Goal: Feedback & Contribution: Leave review/rating

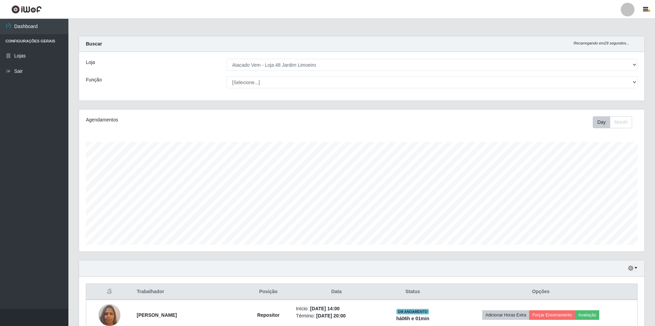
select select "449"
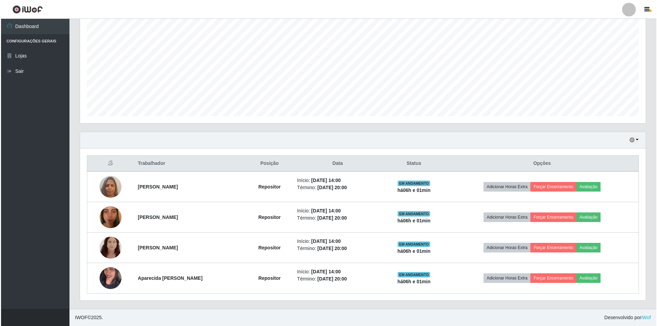
scroll to position [142, 566]
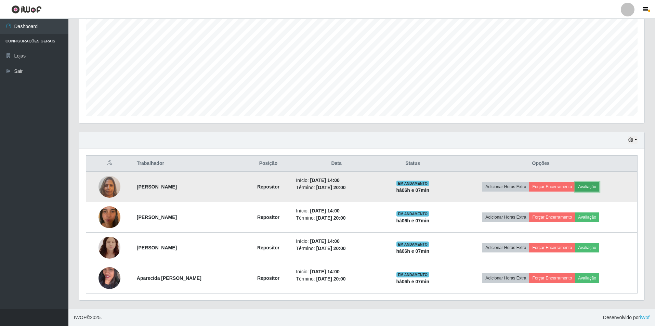
click at [600, 186] on button "Avaliação" at bounding box center [587, 187] width 24 height 10
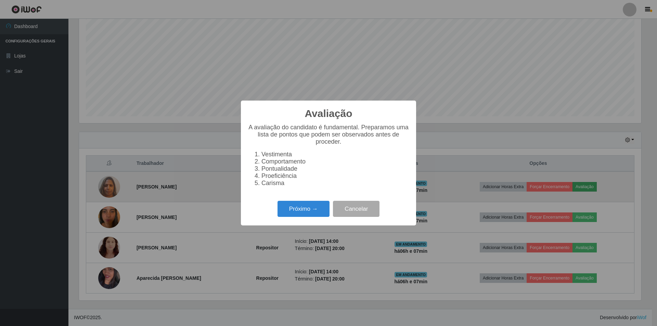
scroll to position [142, 562]
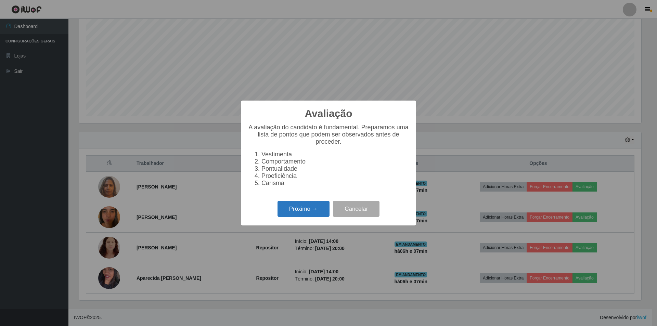
click at [315, 215] on button "Próximo →" at bounding box center [304, 209] width 52 height 16
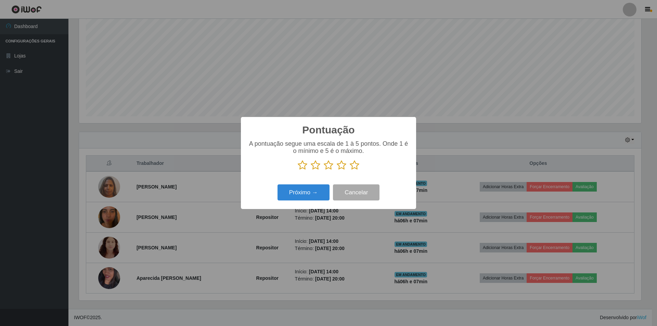
click at [341, 166] on icon at bounding box center [342, 165] width 10 height 10
click at [337, 170] on input "radio" at bounding box center [337, 170] width 0 height 0
click at [295, 192] on button "Próximo →" at bounding box center [304, 192] width 52 height 16
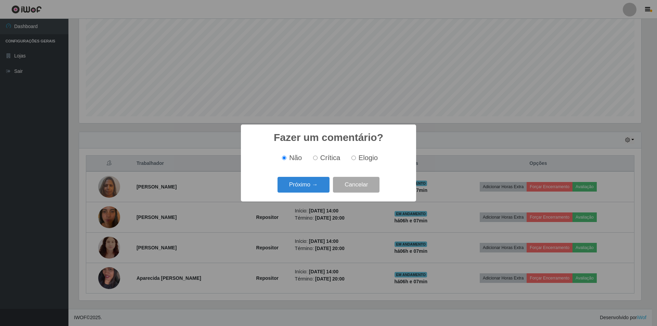
click at [353, 158] on input "Elogio" at bounding box center [353, 158] width 4 height 4
radio input "true"
click at [300, 187] on button "Próximo →" at bounding box center [304, 185] width 52 height 16
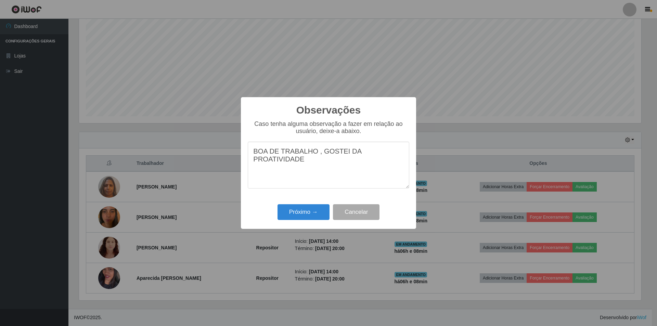
type textarea "BOA DE TRABALHO , GOSTEI DA PROATIVIDADE"
click at [297, 212] on button "Próximo →" at bounding box center [304, 212] width 52 height 16
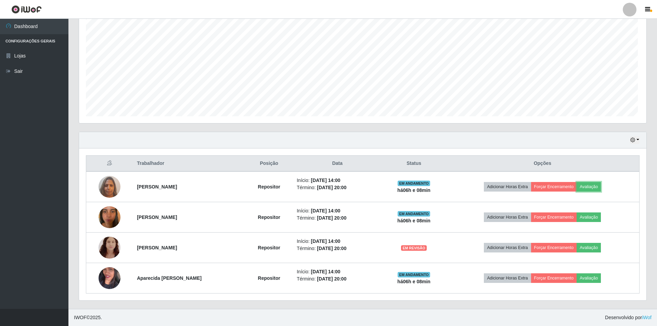
scroll to position [142, 566]
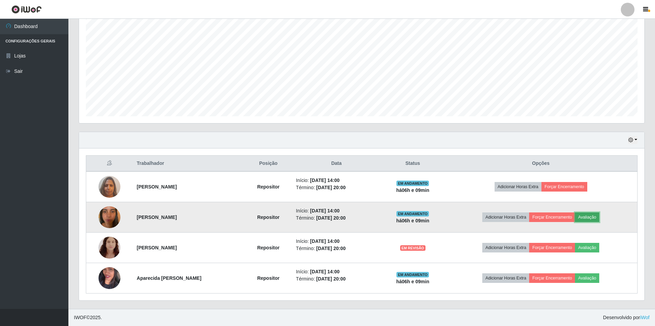
click at [600, 218] on button "Avaliação" at bounding box center [587, 218] width 24 height 10
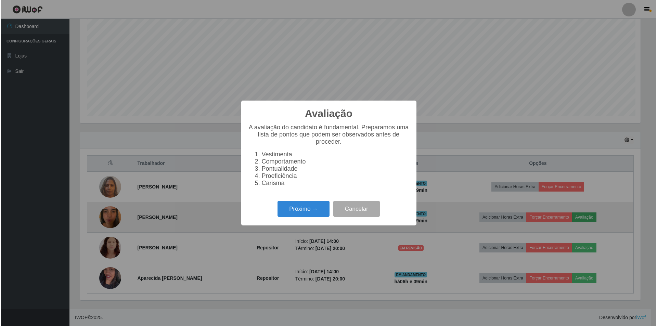
scroll to position [142, 562]
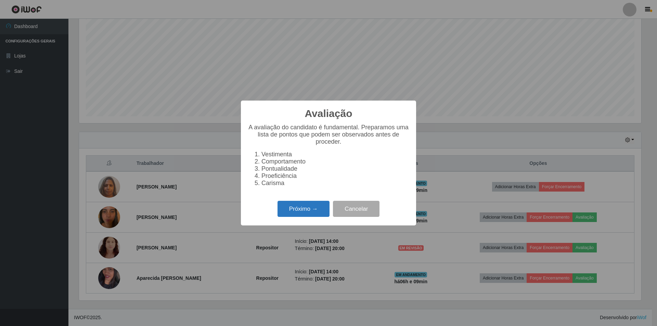
click at [289, 213] on button "Próximo →" at bounding box center [304, 209] width 52 height 16
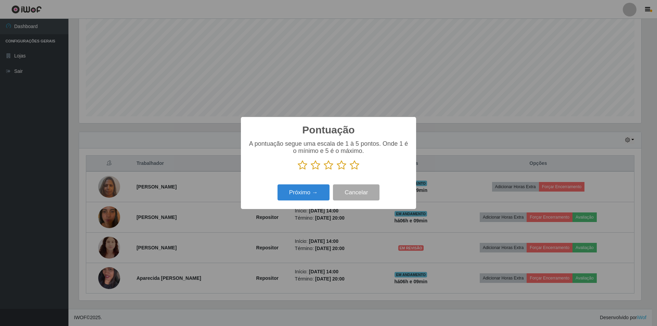
scroll to position [342113, 341692]
click at [329, 167] on icon at bounding box center [329, 165] width 10 height 10
click at [324, 170] on input "radio" at bounding box center [324, 170] width 0 height 0
click at [295, 193] on button "Próximo →" at bounding box center [304, 192] width 52 height 16
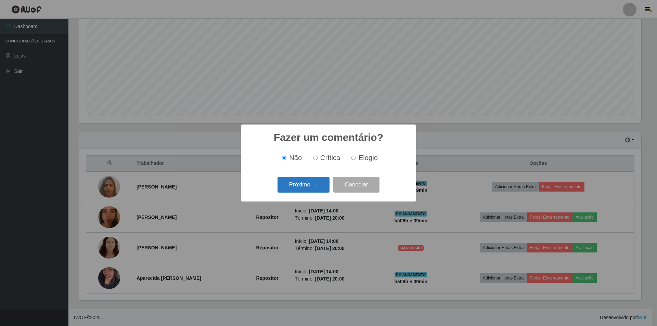
click at [302, 184] on button "Próximo →" at bounding box center [304, 185] width 52 height 16
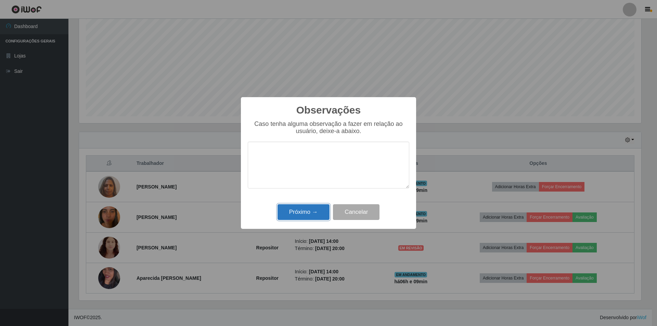
click at [298, 212] on button "Próximo →" at bounding box center [304, 212] width 52 height 16
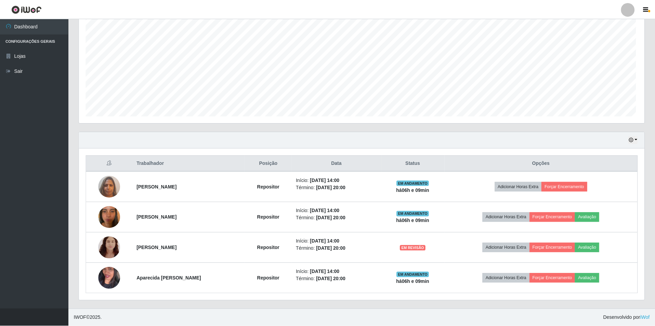
scroll to position [142, 566]
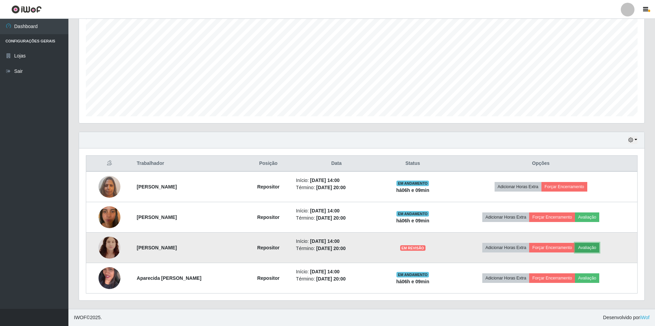
click at [596, 247] on button "Avaliação" at bounding box center [587, 248] width 24 height 10
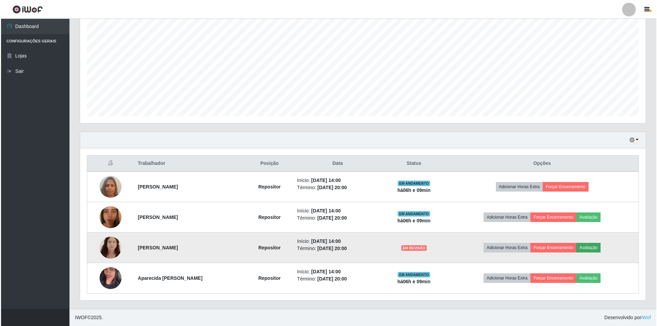
scroll to position [142, 562]
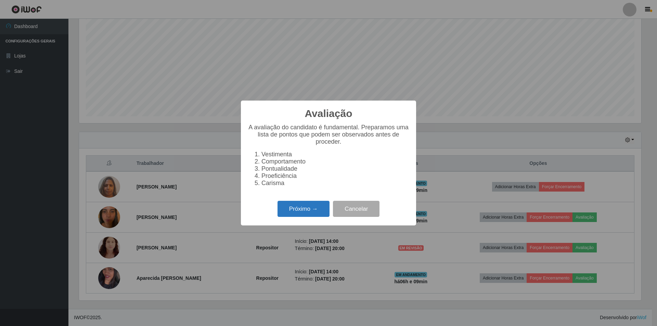
click at [307, 213] on button "Próximo →" at bounding box center [304, 209] width 52 height 16
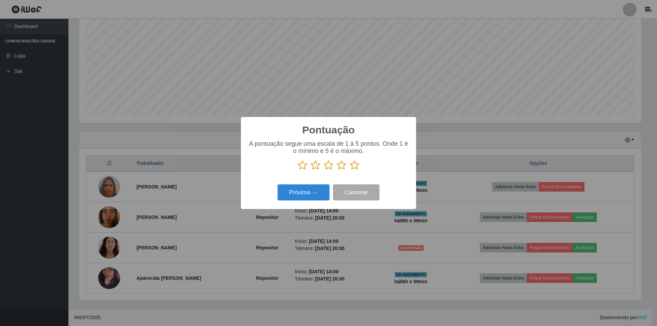
click at [355, 166] on icon at bounding box center [355, 165] width 10 height 10
click at [350, 170] on input "radio" at bounding box center [350, 170] width 0 height 0
click at [298, 192] on button "Próximo →" at bounding box center [304, 192] width 52 height 16
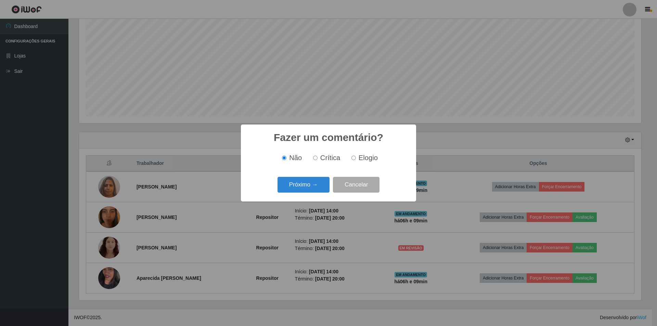
click at [356, 158] on label "Elogio" at bounding box center [363, 158] width 29 height 8
click at [356, 158] on input "Elogio" at bounding box center [353, 158] width 4 height 4
radio input "true"
click at [301, 187] on button "Próximo →" at bounding box center [304, 185] width 52 height 16
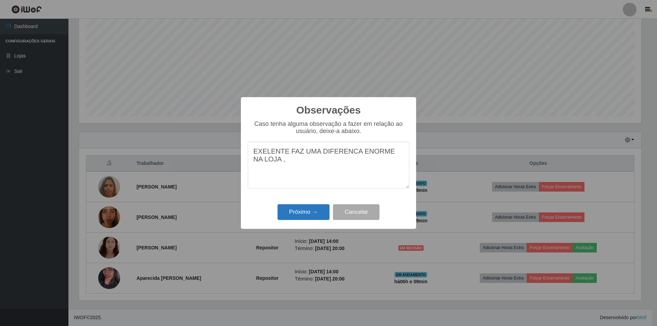
type textarea "EXELENTE FAZ UMA DIFERENCA ENORME NA LOJA ,"
click at [308, 213] on button "Próximo →" at bounding box center [304, 212] width 52 height 16
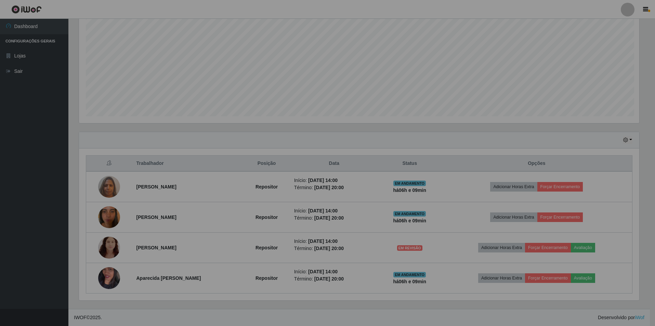
scroll to position [142, 566]
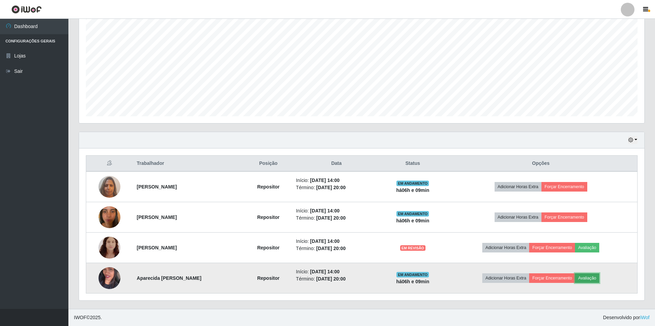
click at [597, 279] on button "Avaliação" at bounding box center [587, 278] width 24 height 10
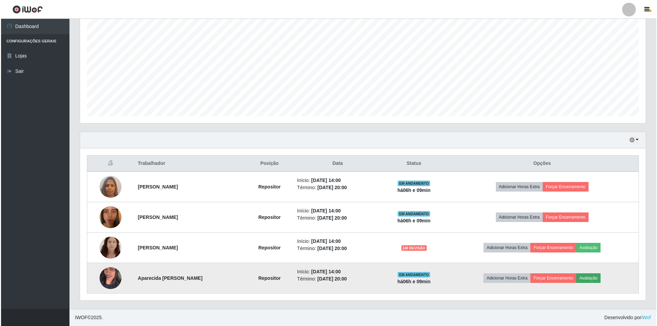
scroll to position [142, 562]
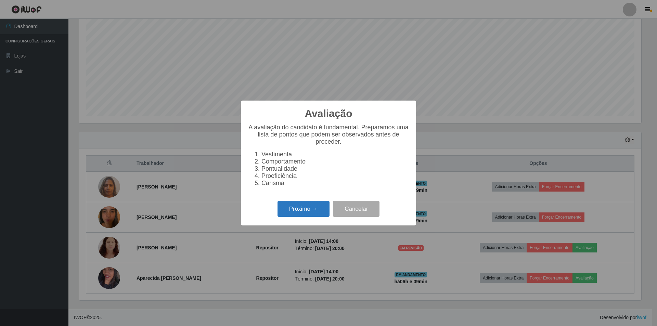
click at [303, 210] on button "Próximo →" at bounding box center [304, 209] width 52 height 16
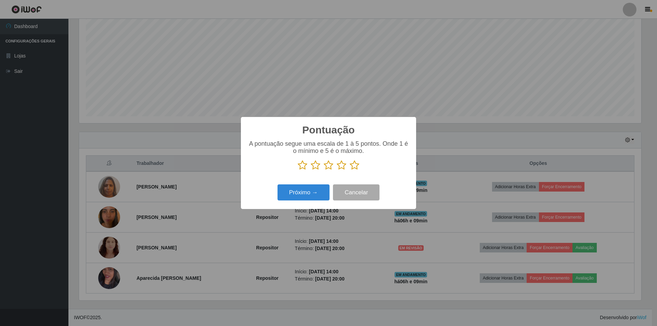
scroll to position [342113, 341692]
click at [330, 165] on icon at bounding box center [329, 165] width 10 height 10
click at [324, 170] on input "radio" at bounding box center [324, 170] width 0 height 0
click at [306, 191] on button "Próximo →" at bounding box center [304, 192] width 52 height 16
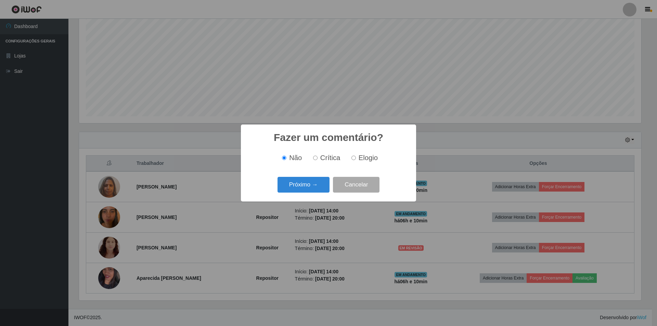
click at [306, 191] on button "Próximo →" at bounding box center [304, 185] width 52 height 16
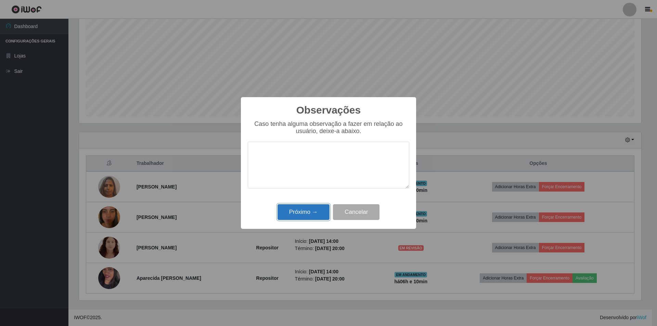
click at [308, 213] on button "Próximo →" at bounding box center [304, 212] width 52 height 16
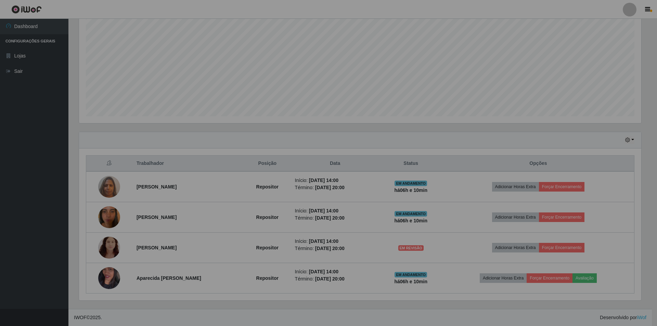
scroll to position [142, 566]
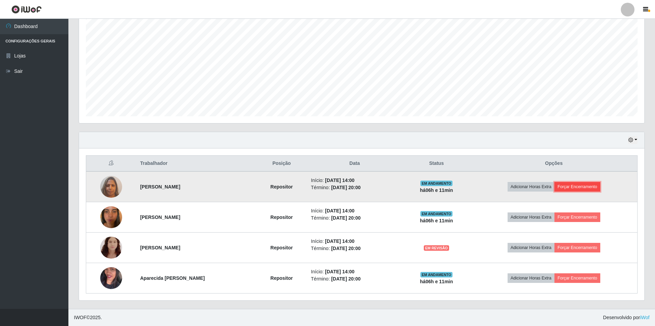
click at [590, 187] on button "Forçar Encerramento" at bounding box center [578, 187] width 46 height 10
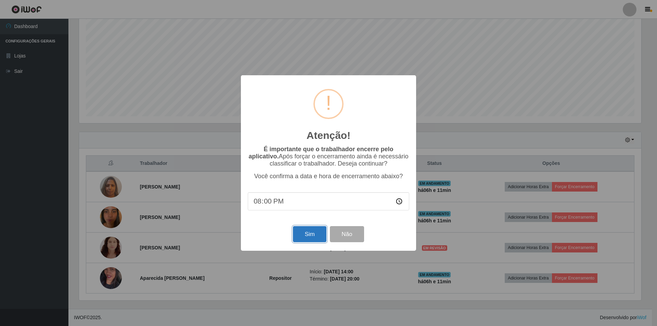
click at [302, 235] on button "Sim" at bounding box center [309, 234] width 33 height 16
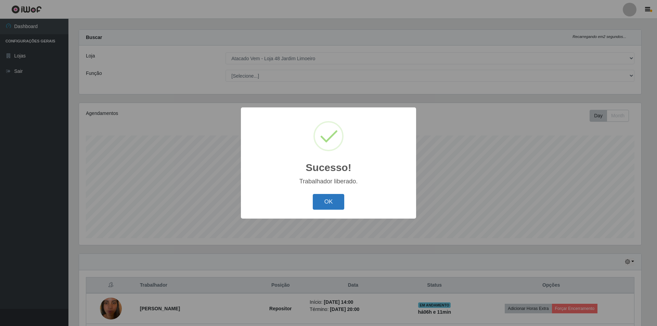
click at [320, 200] on button "OK" at bounding box center [329, 202] width 32 height 16
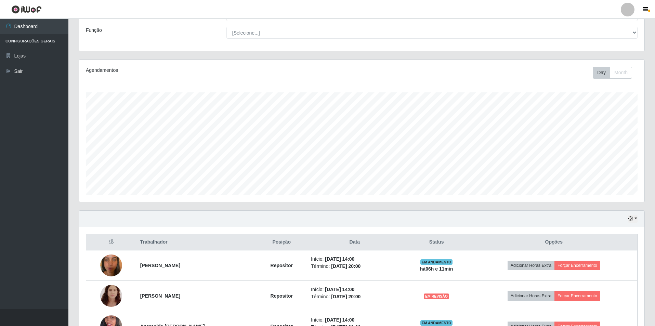
scroll to position [98, 0]
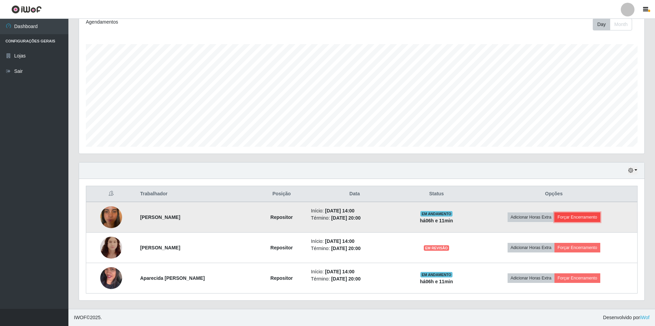
click at [591, 218] on button "Forçar Encerramento" at bounding box center [578, 218] width 46 height 10
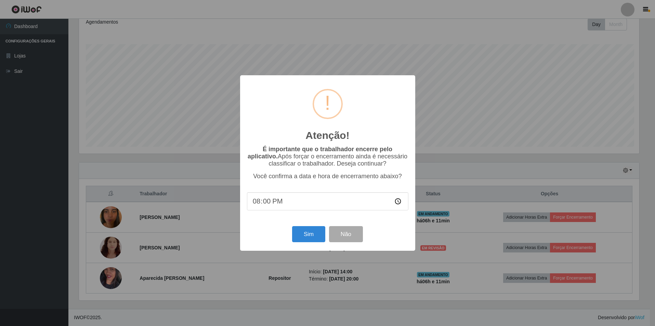
scroll to position [142, 562]
click at [298, 236] on button "Sim" at bounding box center [309, 234] width 33 height 16
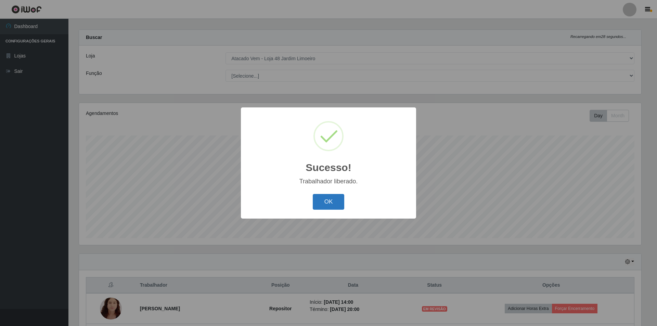
click at [327, 203] on button "OK" at bounding box center [329, 202] width 32 height 16
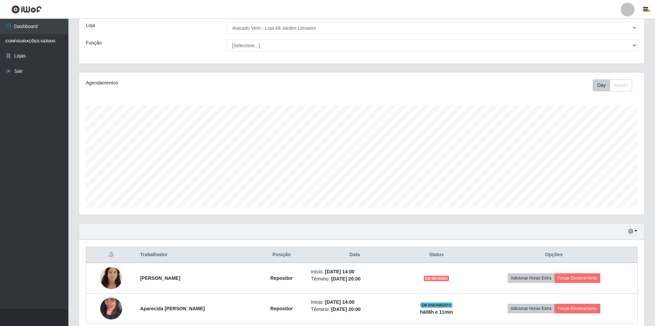
scroll to position [67, 0]
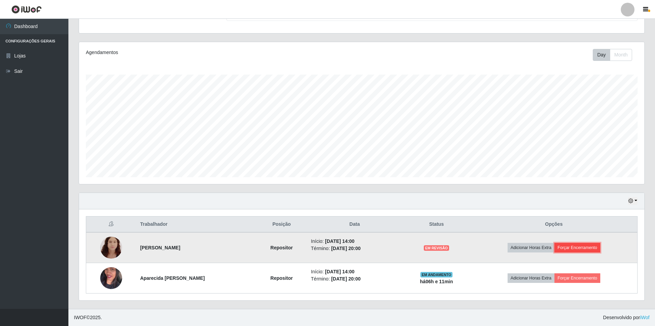
click at [589, 246] on button "Forçar Encerramento" at bounding box center [578, 248] width 46 height 10
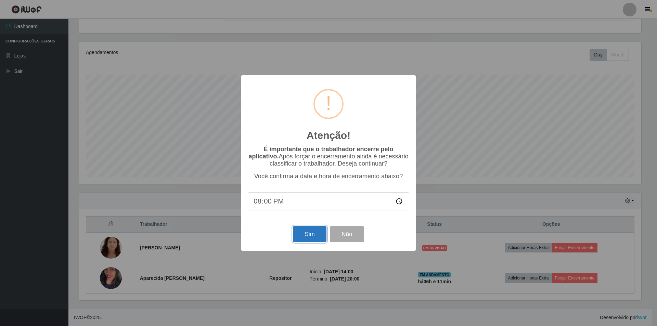
click at [301, 236] on button "Sim" at bounding box center [309, 234] width 33 height 16
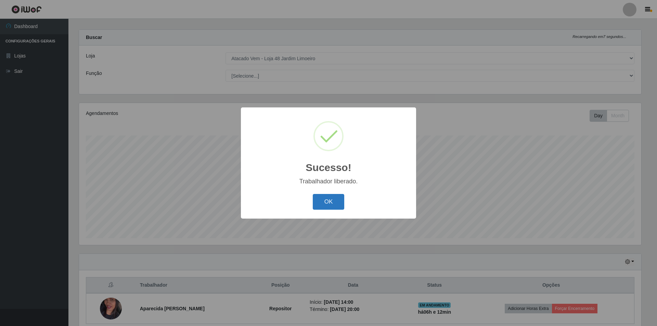
click at [322, 198] on button "OK" at bounding box center [329, 202] width 32 height 16
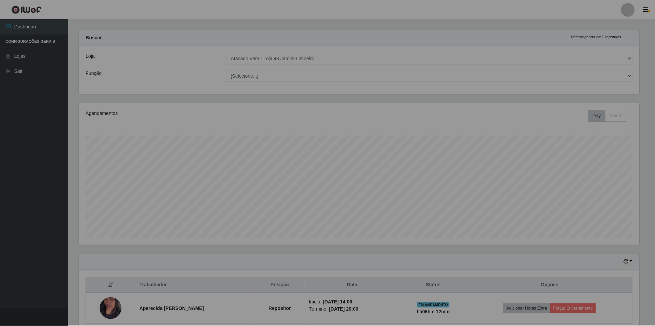
scroll to position [0, 0]
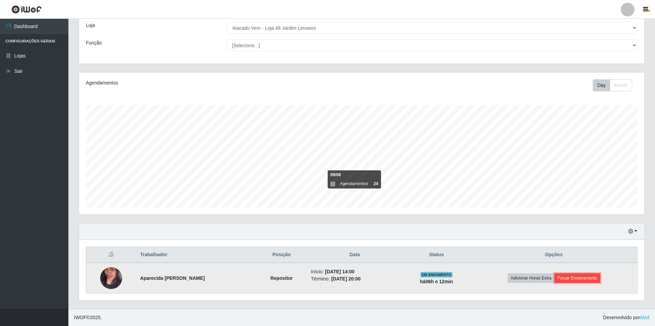
click at [577, 279] on button "Forçar Encerramento" at bounding box center [578, 278] width 46 height 10
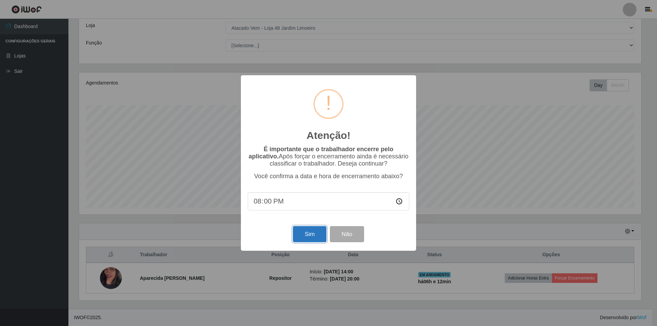
click at [309, 238] on button "Sim" at bounding box center [309, 234] width 33 height 16
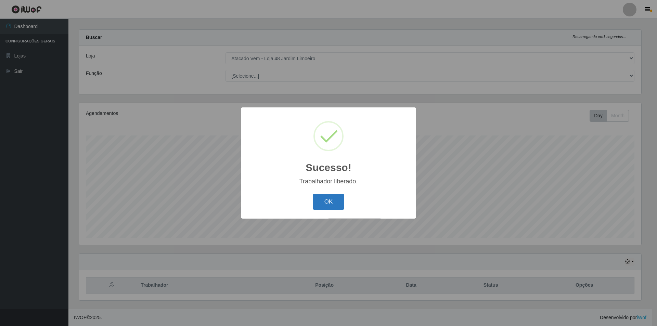
click at [337, 206] on button "OK" at bounding box center [329, 202] width 32 height 16
